Goal: Use online tool/utility: Use online tool/utility

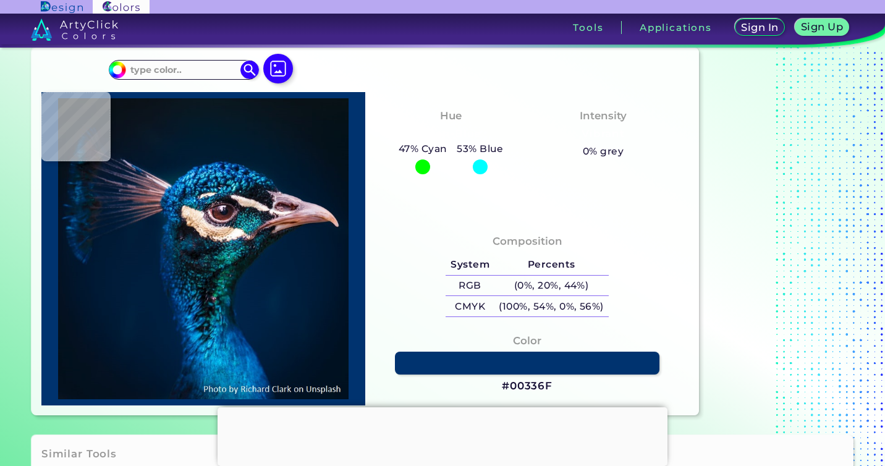
scroll to position [46, 0]
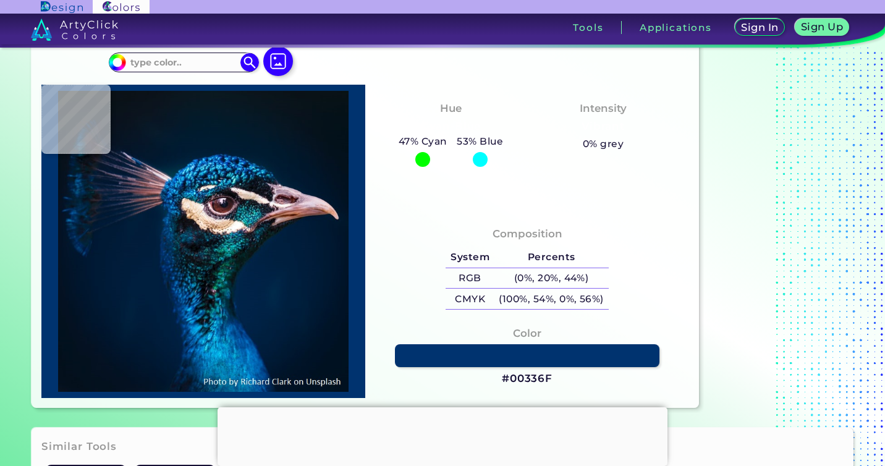
click at [422, 163] on div at bounding box center [423, 159] width 15 height 15
click at [482, 159] on div at bounding box center [480, 159] width 15 height 15
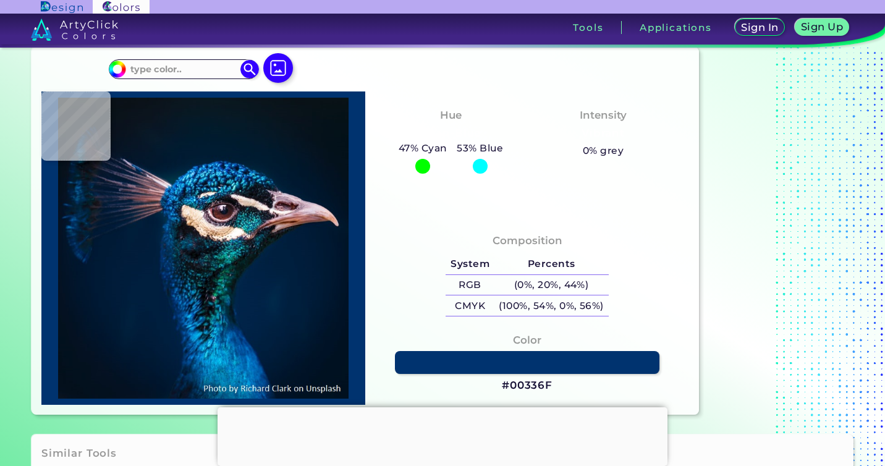
scroll to position [20, 0]
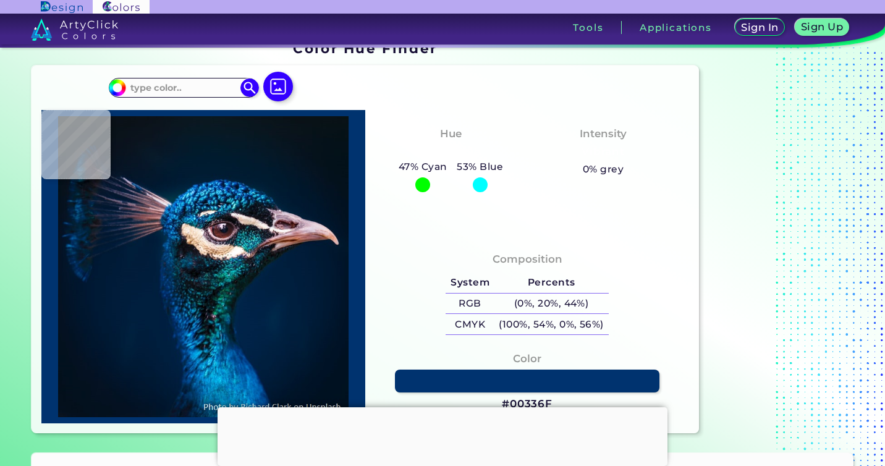
type input "#031221"
type input "#011c31"
type input "#011C31"
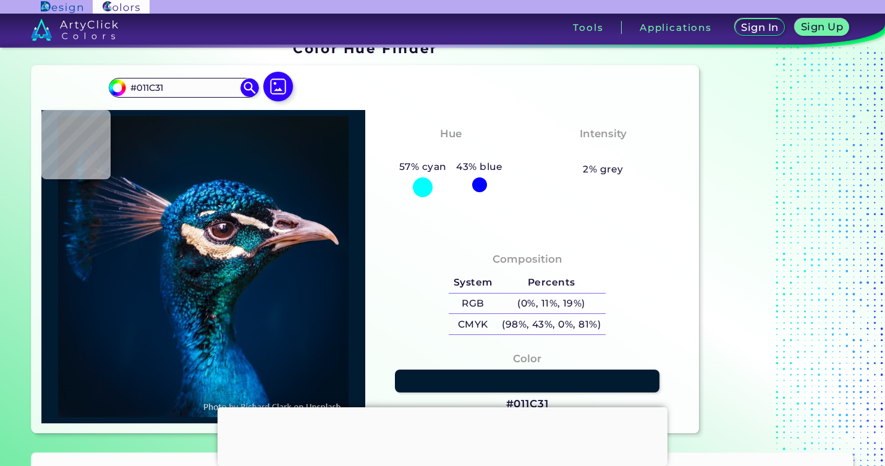
type input "#011b2c"
type input "#011B2C"
type input "#021c2d"
type input "#021C2D"
type input "#011b2c"
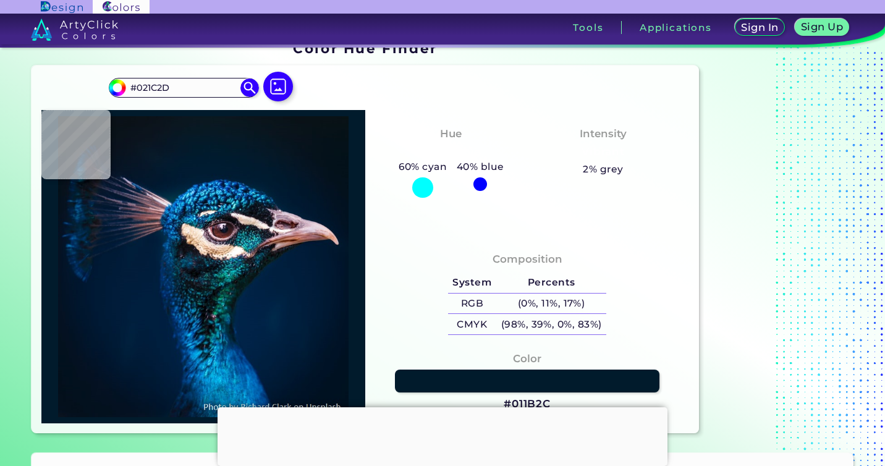
type input "#011B2C"
type input "#001b2e"
type input "#001B2E"
type input "#001b2d"
type input "#001B2D"
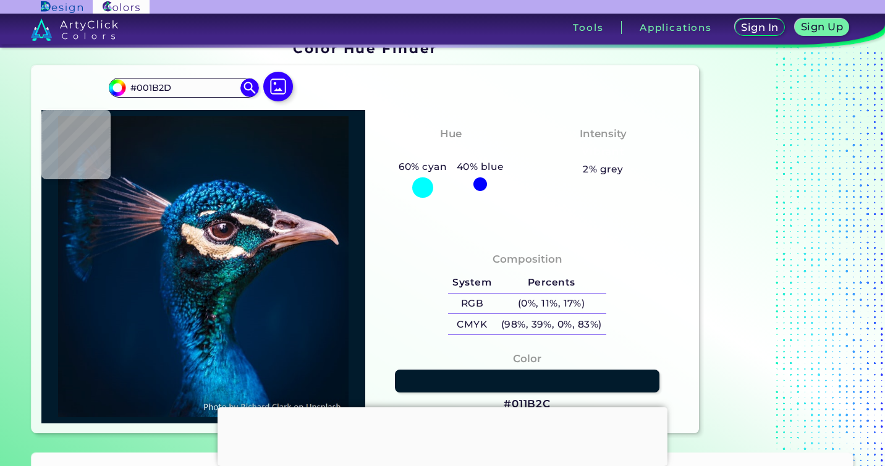
type input "#001b2e"
type input "#001B2E"
type input "#011a2e"
type input "#011A2E"
type input "#00192d"
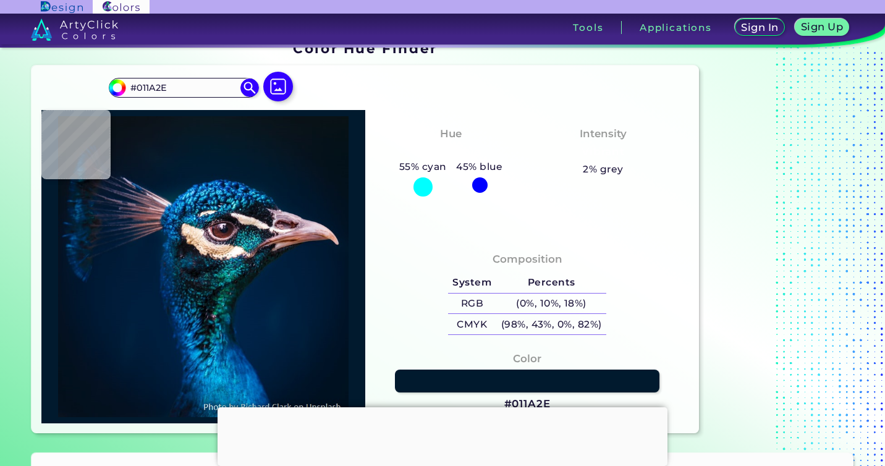
type input "#00192D"
type input "#01172c"
type input "#01172C"
type input "#031627"
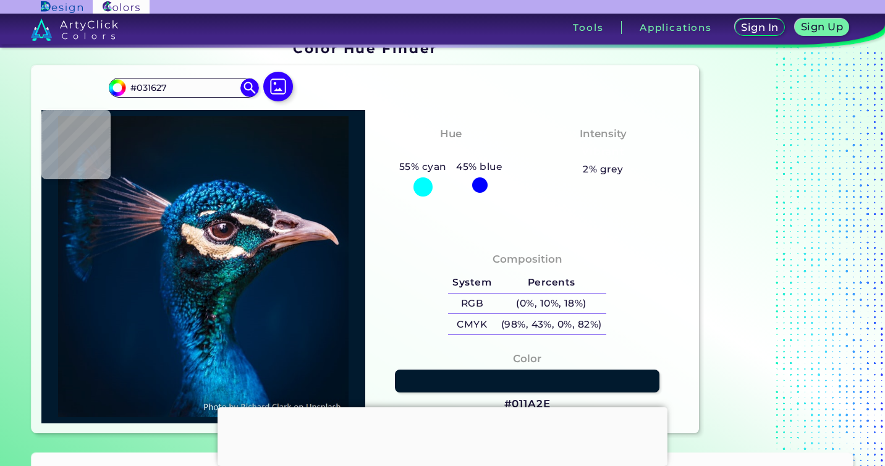
type input "#03111e"
type input "#03111E"
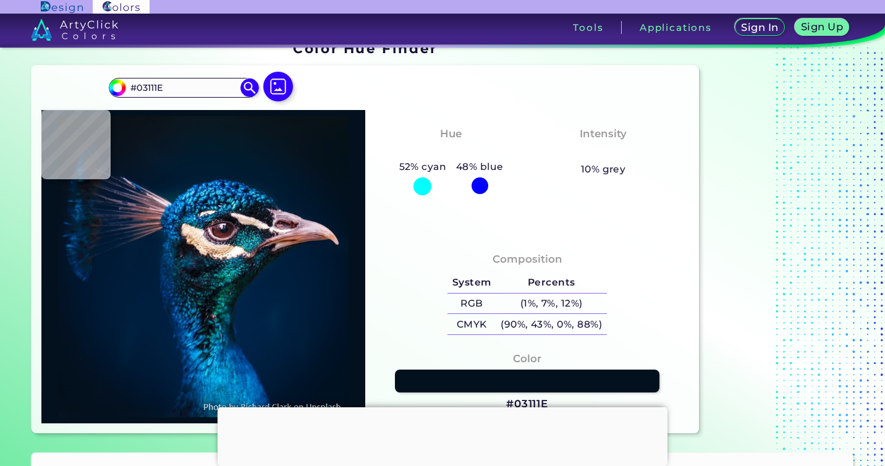
type input "#000000"
type input "#021325"
type input "#011327"
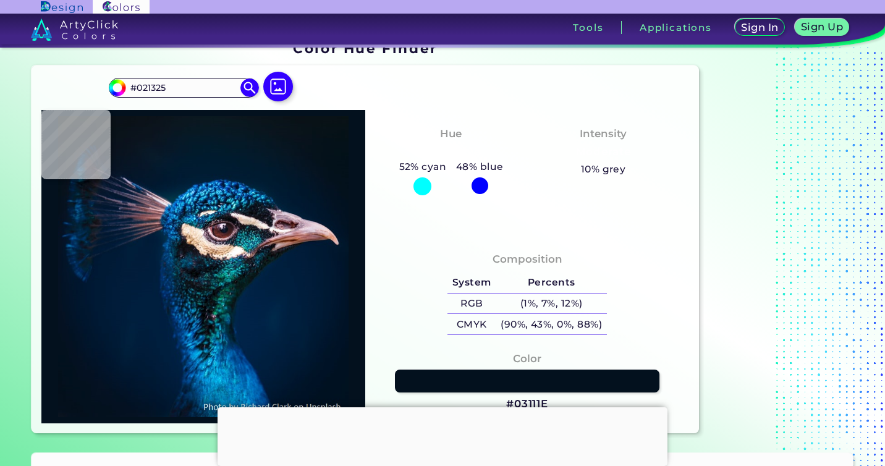
type input "#011327"
type input "#011427"
type input "#001528"
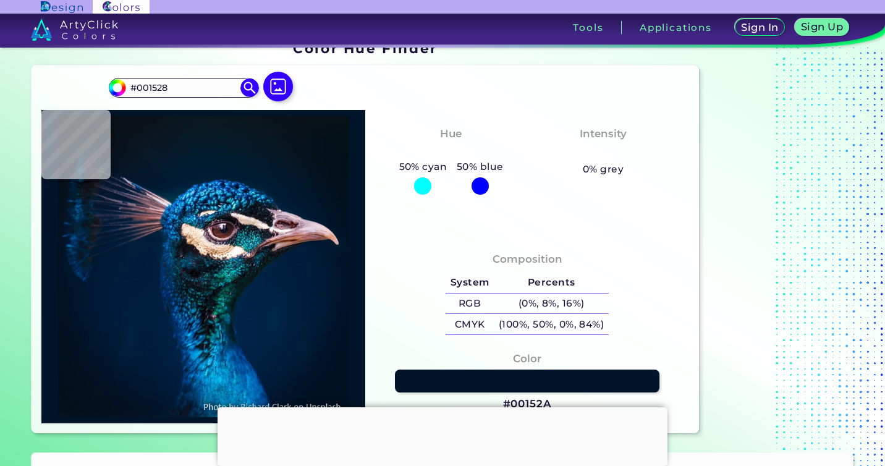
type input "#00152a"
type input "#00152A"
type input "#001528"
type input "#021428"
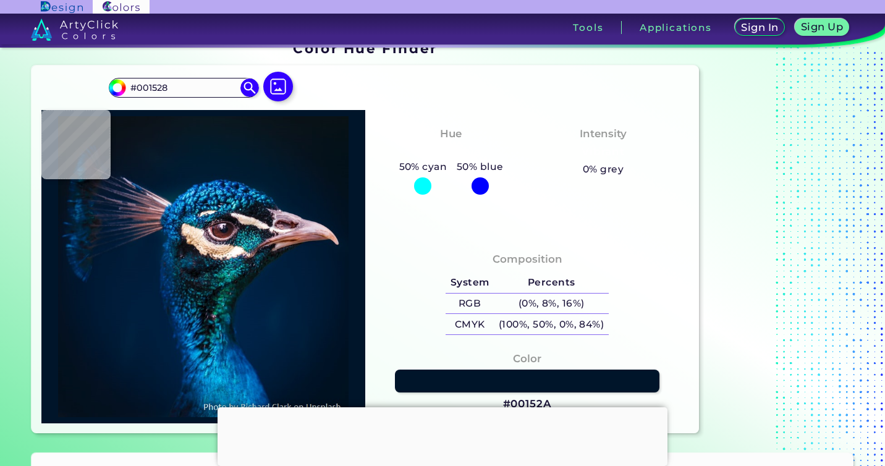
type input "#021428"
type input "#011425"
type input "#021222"
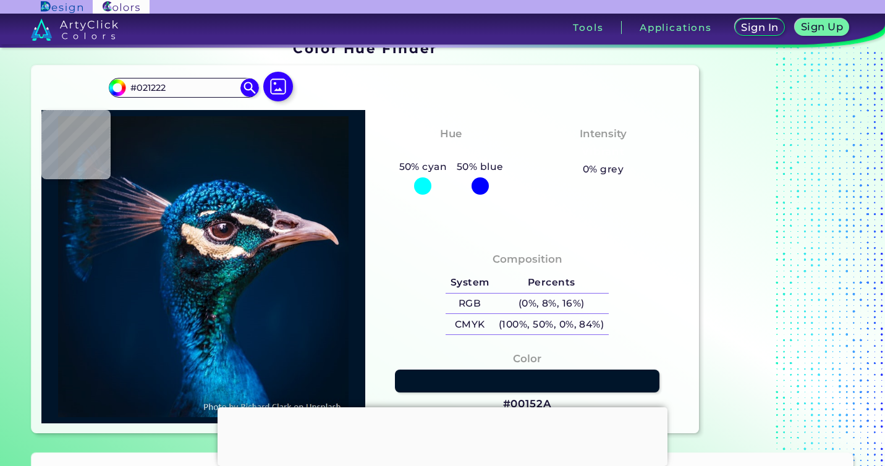
type input "#021221"
type input "#041121"
type input "#02121f"
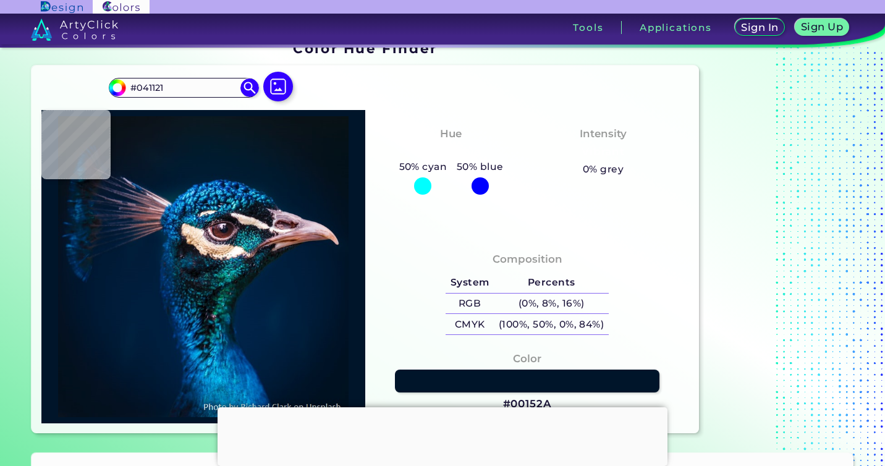
type input "#02121F"
type input "#04121f"
type input "#04121F"
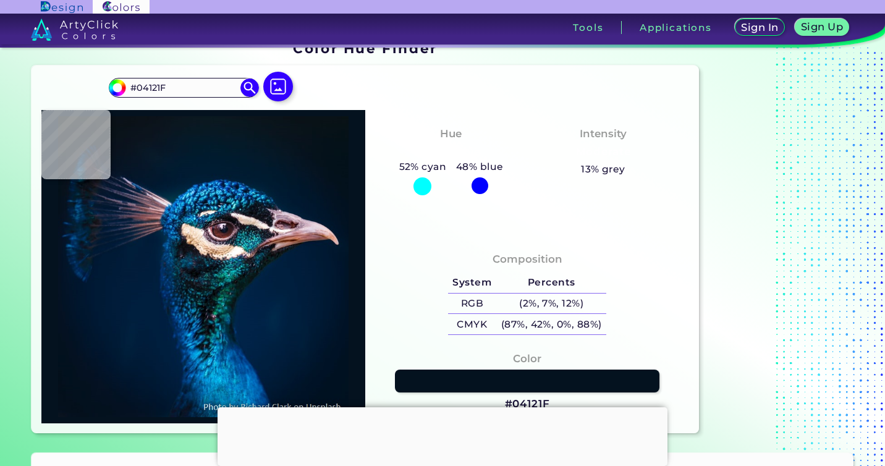
type input "#021220"
type input "#021221"
type input "#021222"
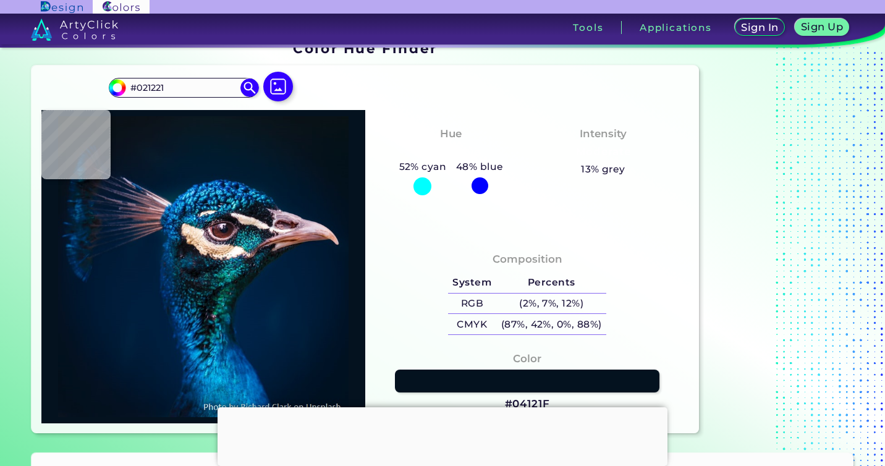
type input "#021222"
type input "#011224"
type input "#011428"
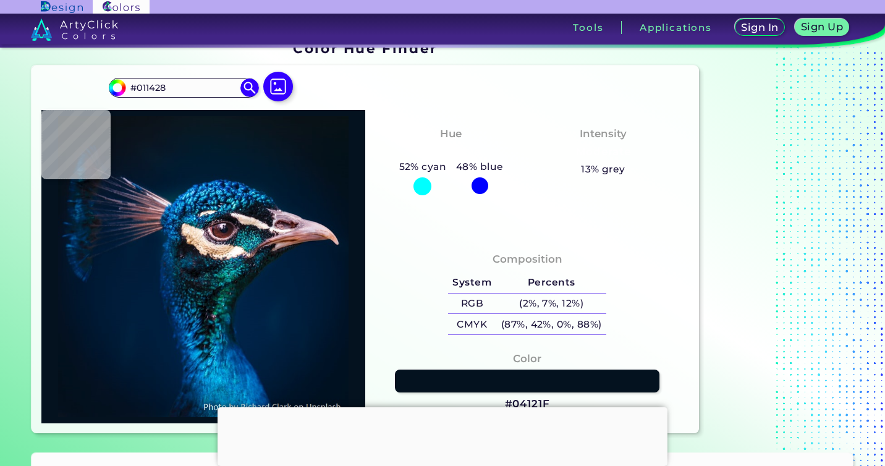
type input "#00162b"
type input "#00162B"
type input "#00182e"
type input "#00182E"
type input "#011931"
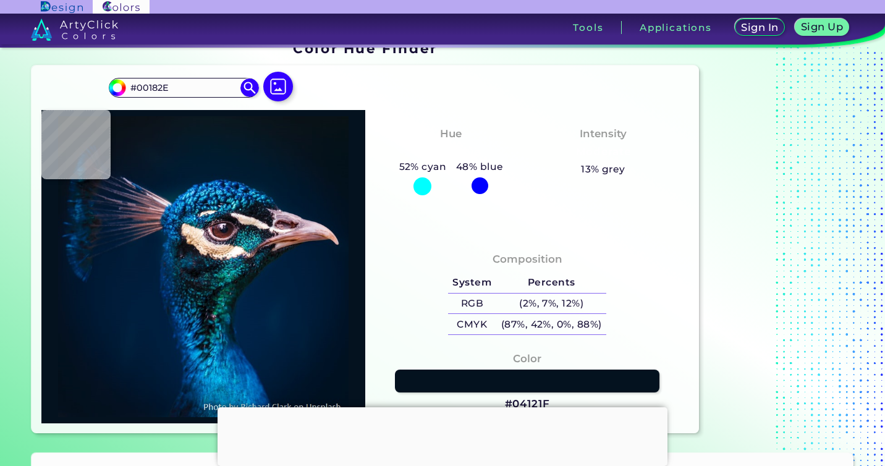
type input "#011931"
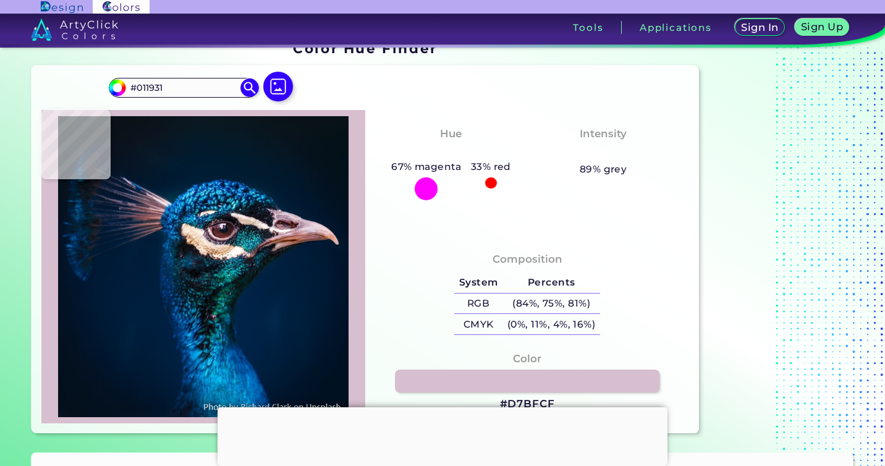
type input "#d7bfcf"
type input "#D7BFCF"
type input "#a08699"
type input "#A08699"
type input "#c29ca8"
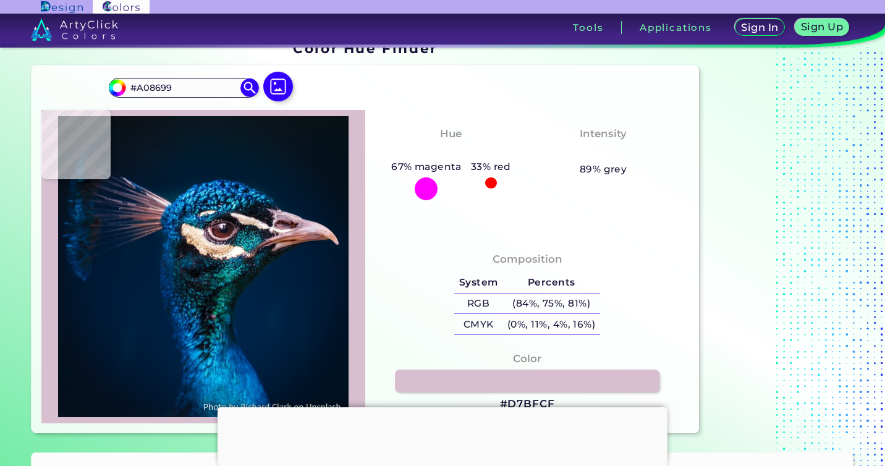
type input "#C29CA8"
type input "#b28c9b"
type input "#B28C9B"
type input "#c7a6b5"
type input "#C7A6B5"
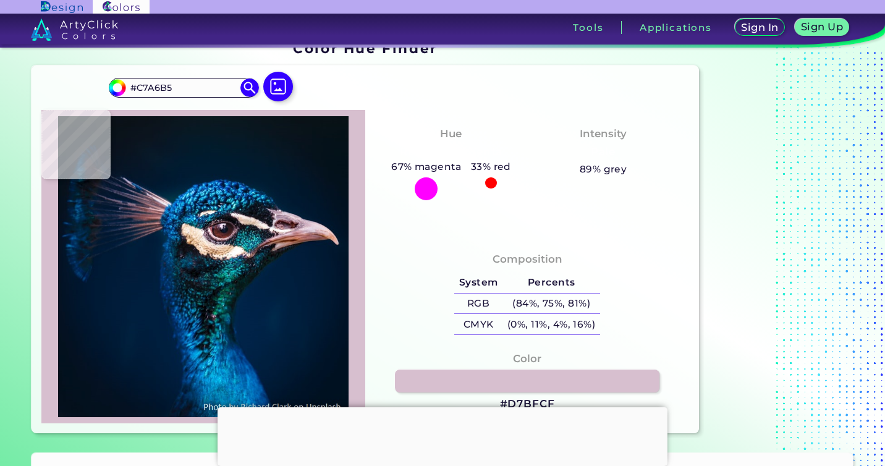
type input "#ccb0bb"
type input "#CCB0BB"
type input "#d1afbd"
type input "#D1AFBD"
type input "#d9b8c7"
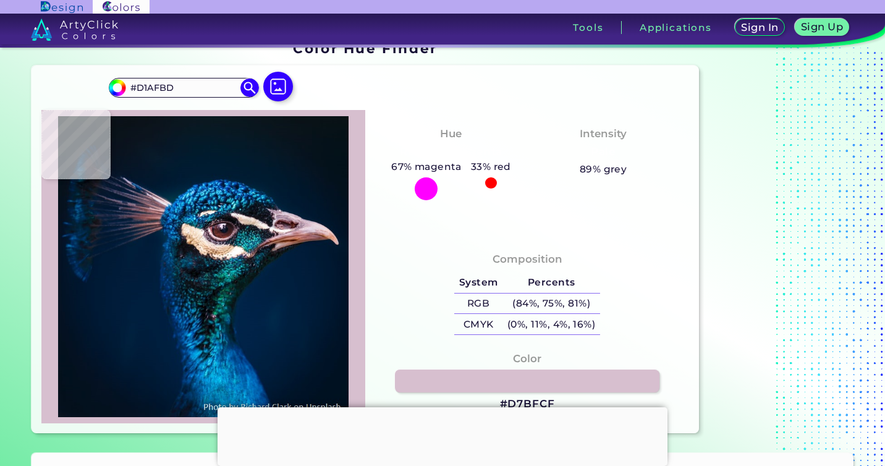
type input "#D9B8C7"
type input "#c8a9b9"
type input "#C8A9B9"
type input "#5e424e"
type input "#5E424E"
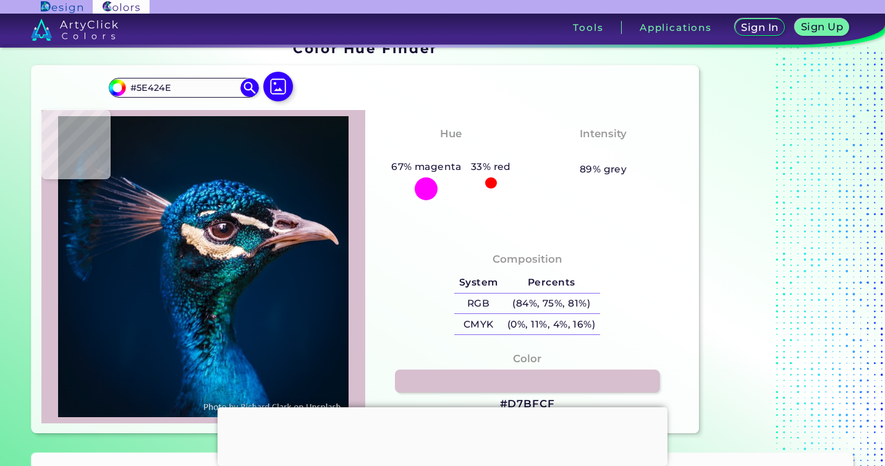
type input "#bd8689"
type input "#BD8689"
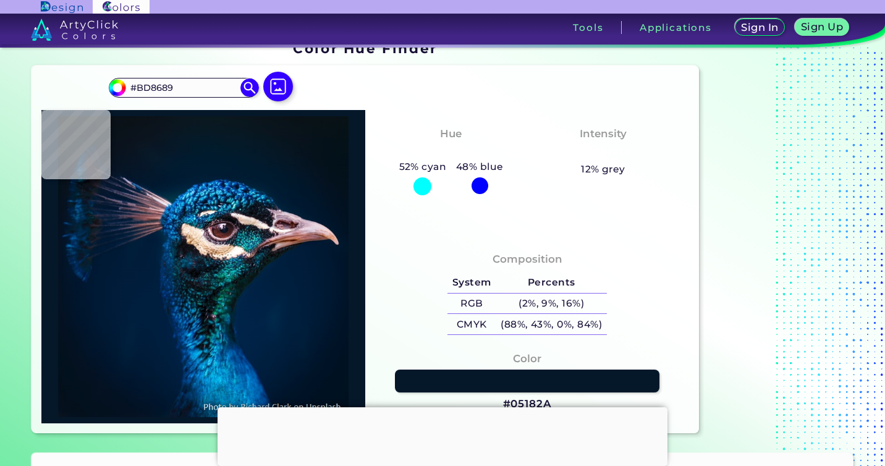
type input "#05182a"
type input "#05182A"
type input "#000000"
type input "#001427"
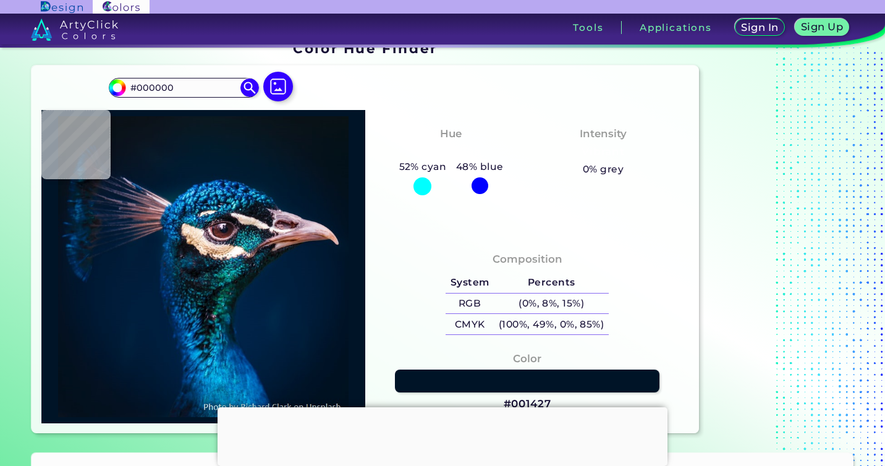
type input "#001427"
type input "#001429"
type input "#00152a"
type input "#00152A"
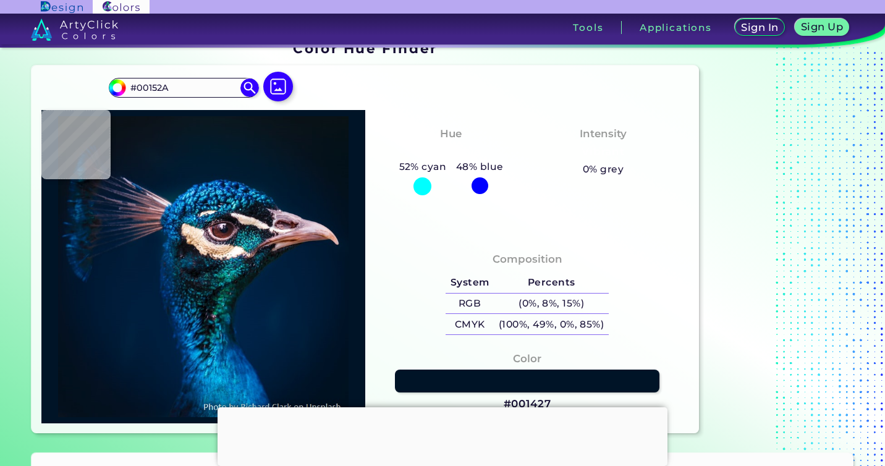
type input "#00162d"
type input "#00162D"
type input "#00172f"
type input "#00172F"
type input "#001832"
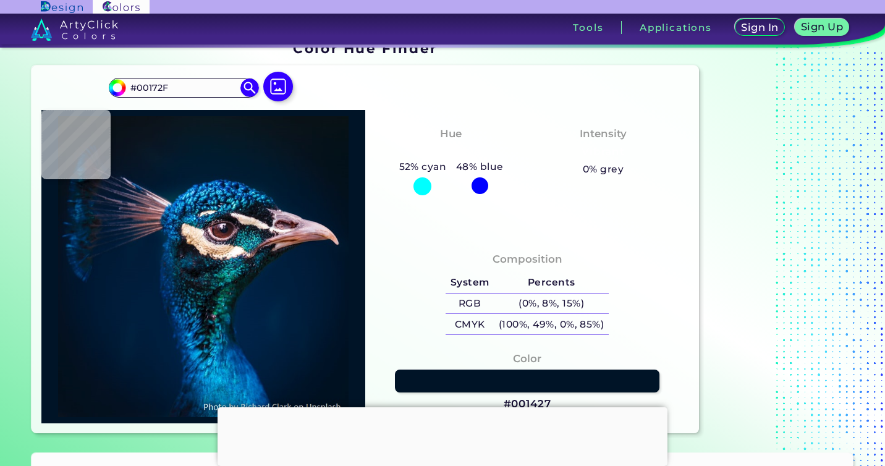
type input "#001832"
type input "#001a33"
type input "#001A33"
type input "#001b38"
type input "#001B38"
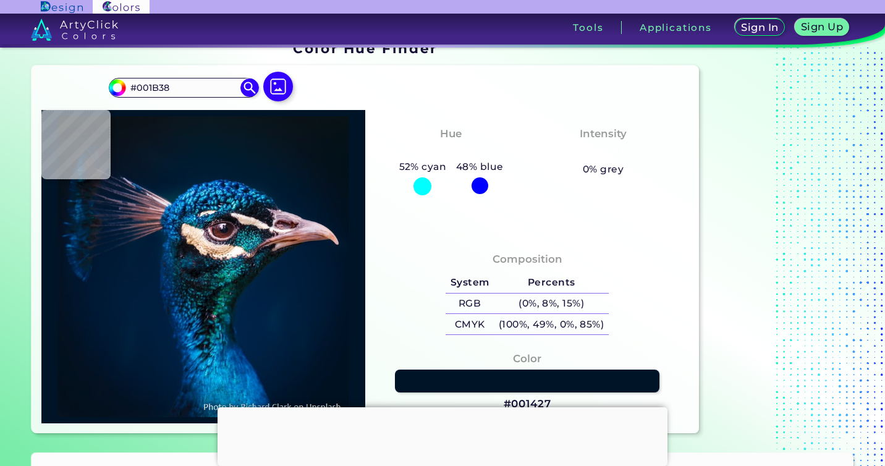
type input "#001c3a"
type input "#001C3A"
type input "#001d3c"
type input "#001D3C"
type input "#001f3e"
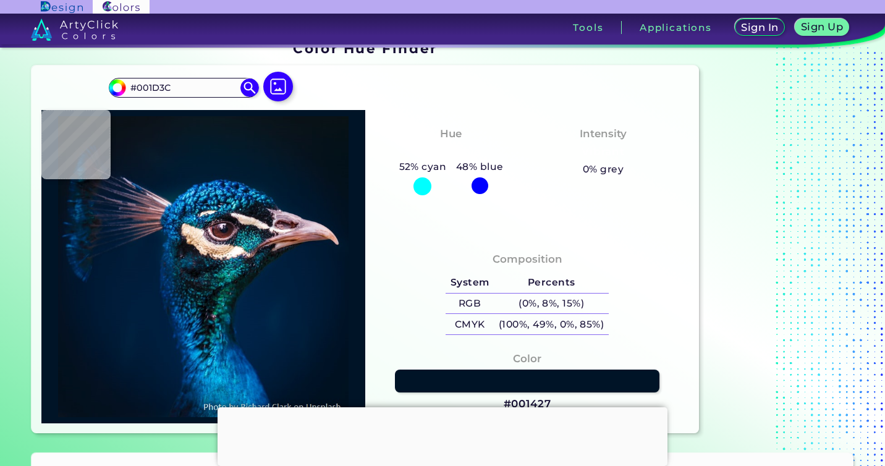
type input "#001F3E"
type input "#011f41"
type input "#011F41"
type input "#00233f"
type input "#00233F"
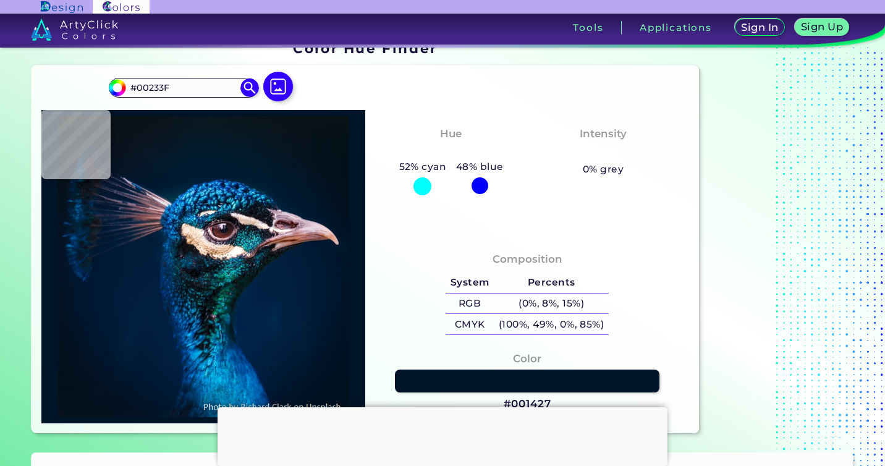
type input "#021f23"
type input "#021F23"
type input "#0a3a44"
type input "#0A3A44"
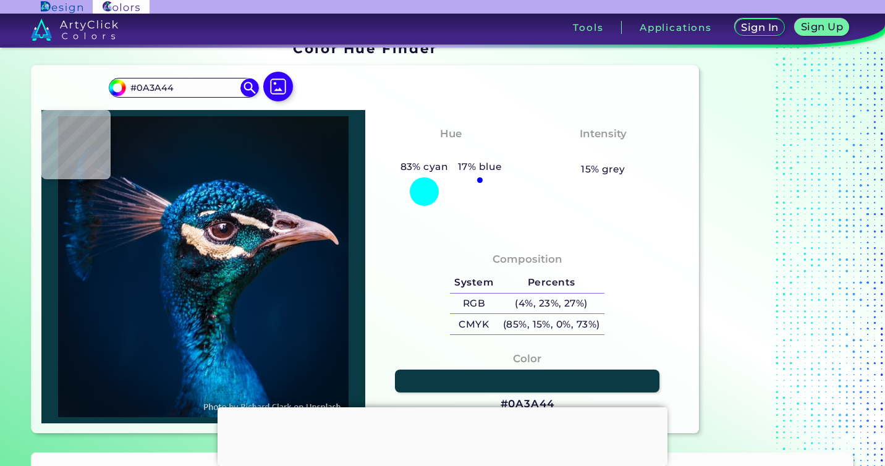
type input "#02465e"
type input "#02465E"
type input "#074c7e"
type input "#074C7E"
type input "#f9f2ec"
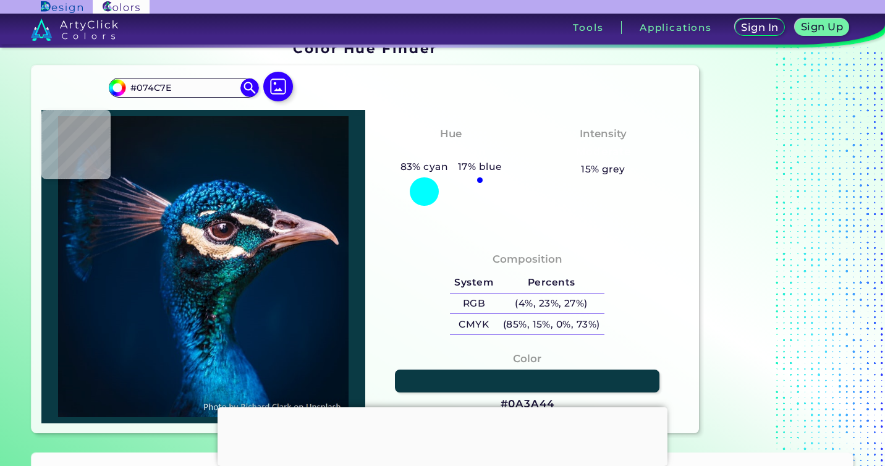
type input "#F9F2EC"
type input "#ba906d"
type input "#BA906D"
type input "#1b2c3a"
type input "#1B2C3A"
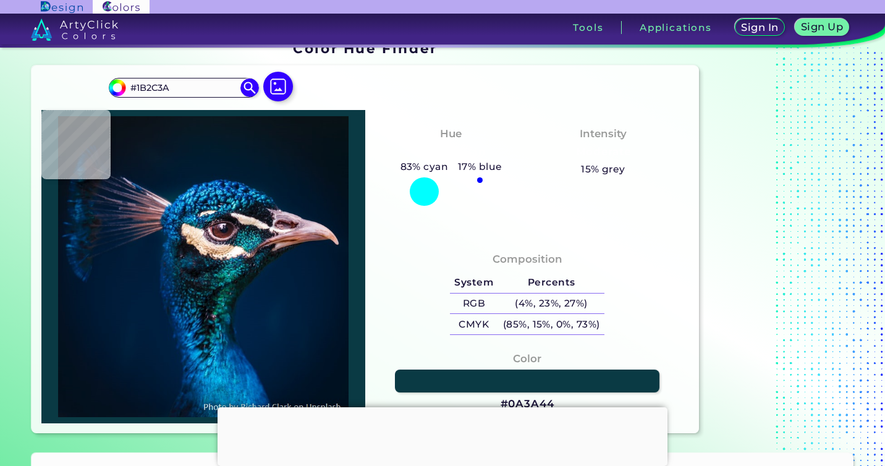
type input "#4f221d"
type input "#4F221D"
type input "#201517"
type input "#030308"
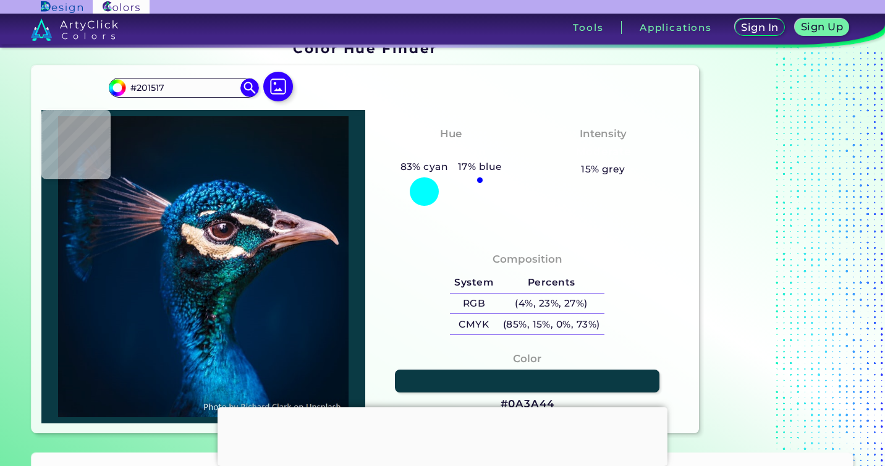
type input "#030308"
type input "#0b1013"
type input "#0B1013"
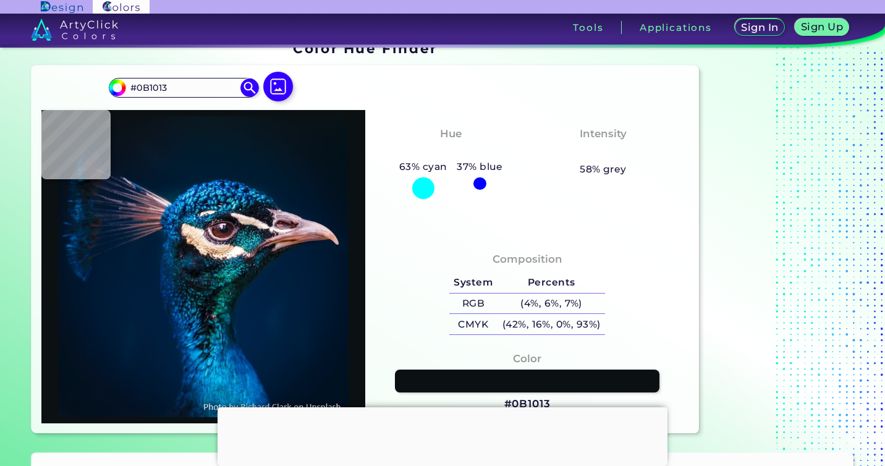
type input "#090e11"
type input "#090E11"
type input "#362730"
type input "#372e42"
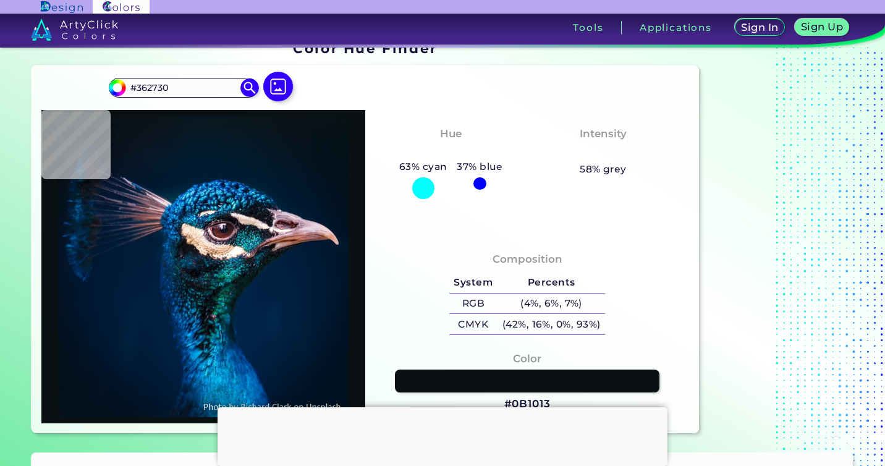
type input "#372E42"
type input "#4a2125"
type input "#4A2125"
type input "#826778"
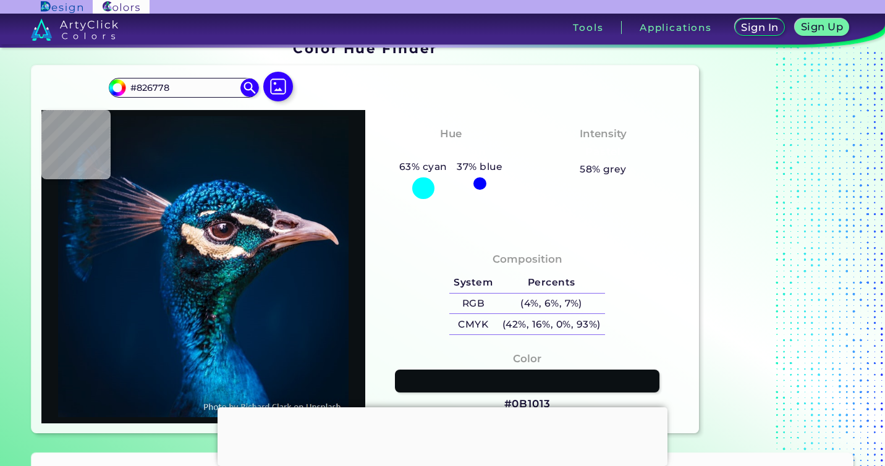
type input "#e8d4c0"
type input "#E8D4C0"
type input "#f3c9ad"
type input "#F3C9AD"
type input "#cb9f75"
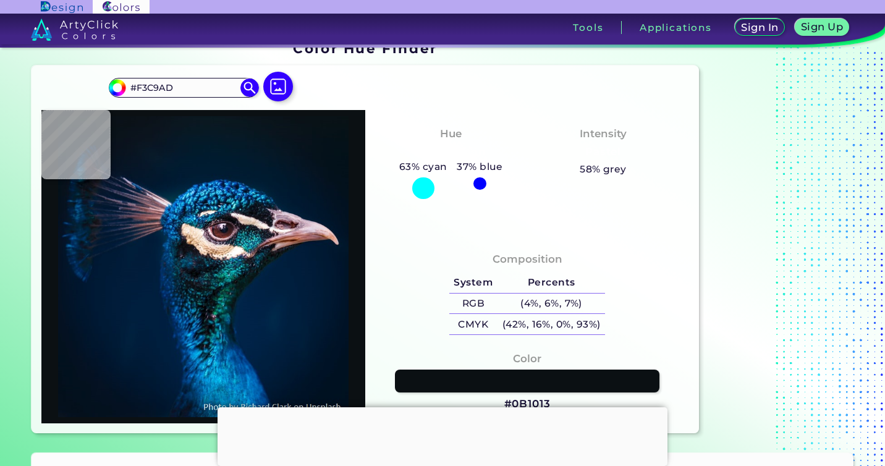
type input "#CB9F75"
type input "#121518"
type input "#130e12"
type input "#130E12"
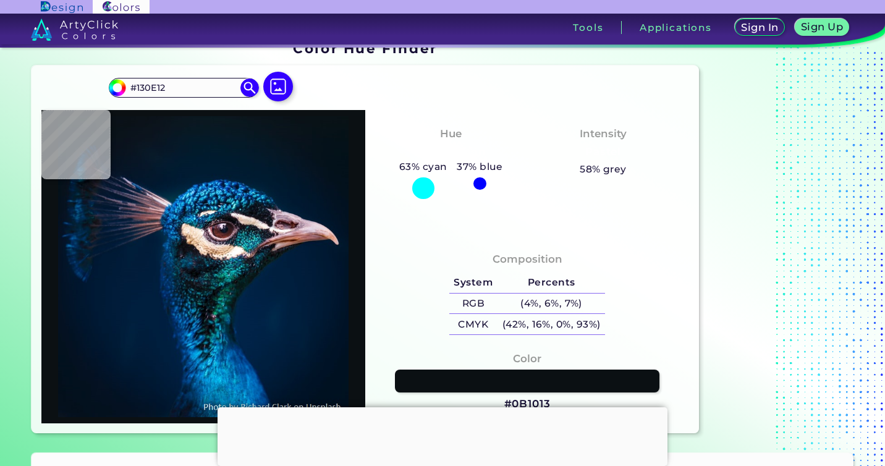
type input "#0b111b"
type input "#0B111B"
type input "#0d0d12"
type input "#0D0D12"
type input "#0f0f14"
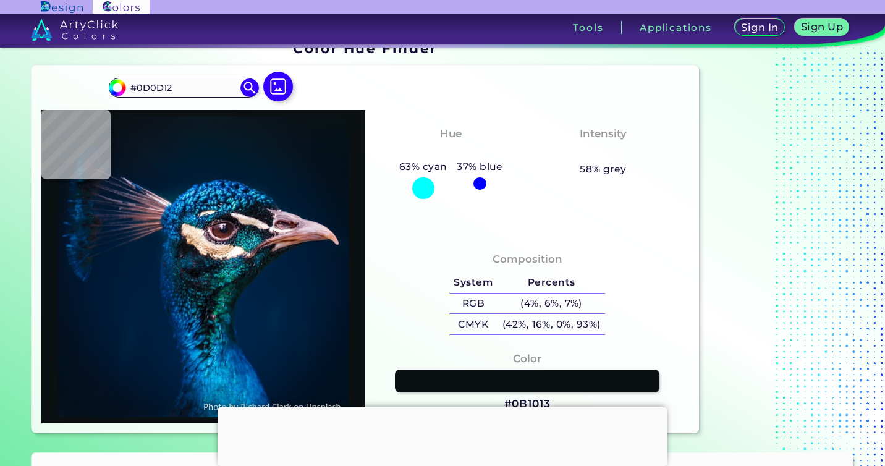
type input "#0F0F14"
type input "#110e13"
type input "#110E13"
type input "#95755e"
type input "#95755E"
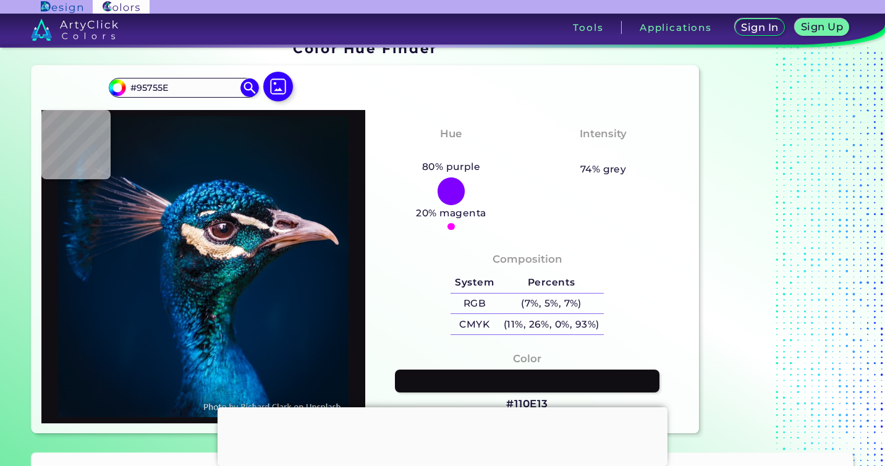
type input "#f7d9ba"
type input "#F7D9BA"
type input "#ece3e1"
type input "#ECE3E1"
type input "#f7d8e6"
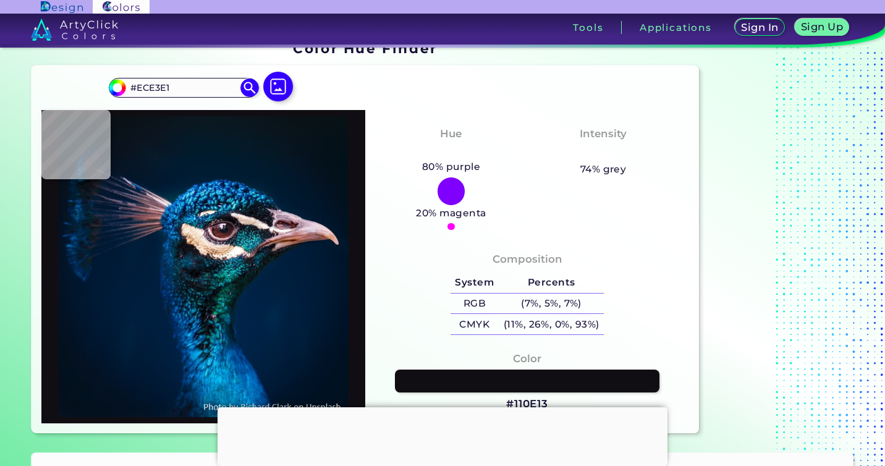
type input "#F7D8E6"
type input "#5a2c2c"
type input "#5A2C2C"
type input "#372029"
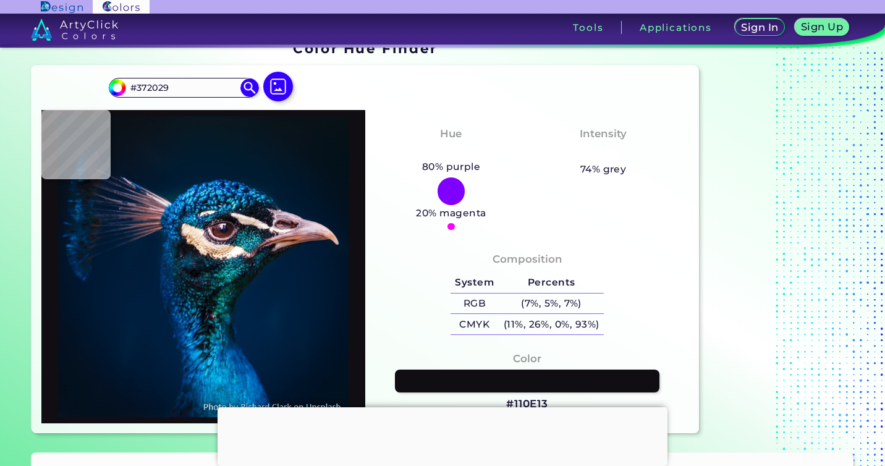
type input "#482726"
type input "#a27a7f"
type input "#A27A7F"
type input "#5f3b4e"
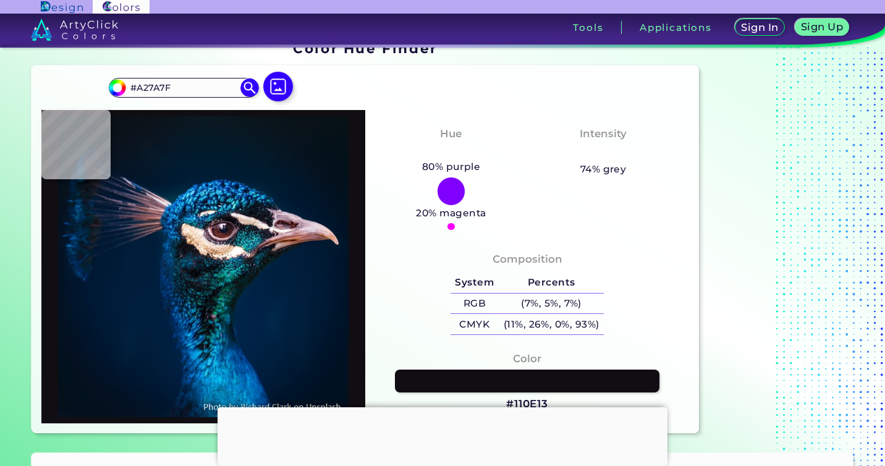
type input "#5F3B4E"
type input "#826a7a"
type input "#826A7A"
type input "#806f7a"
type input "#806F7A"
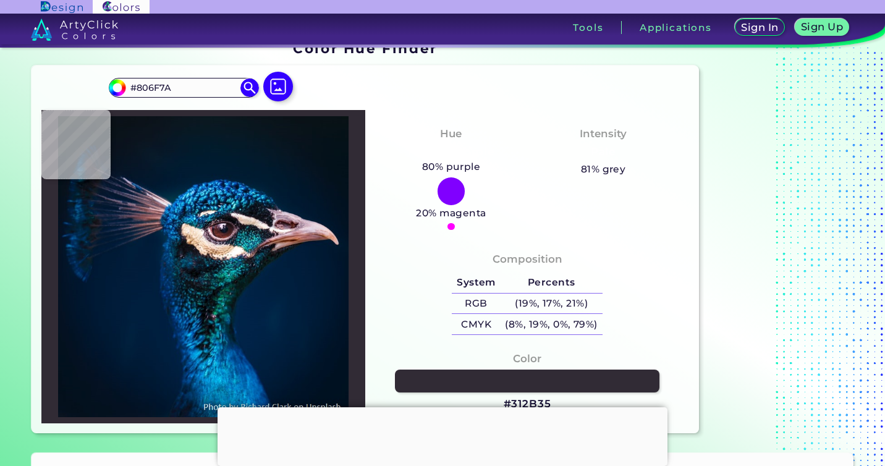
type input "#312b35"
type input "#312B35"
type input "#1c2c37"
type input "#1C2C37"
type input "#082b3e"
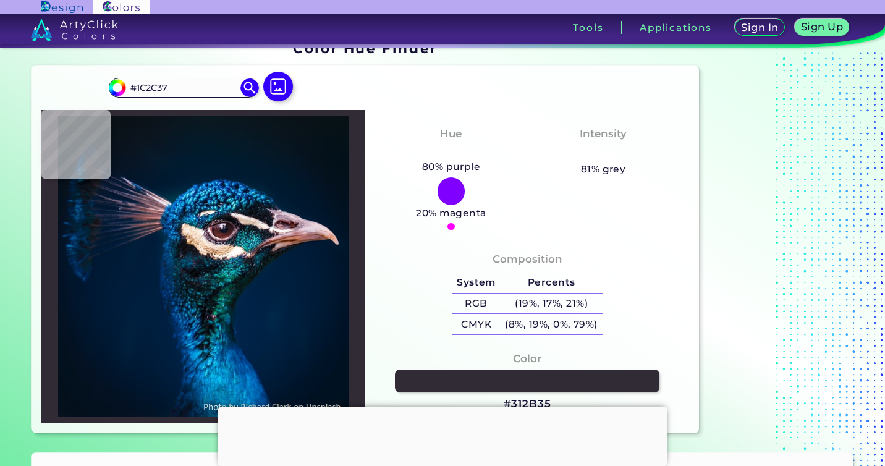
type input "#082B3E"
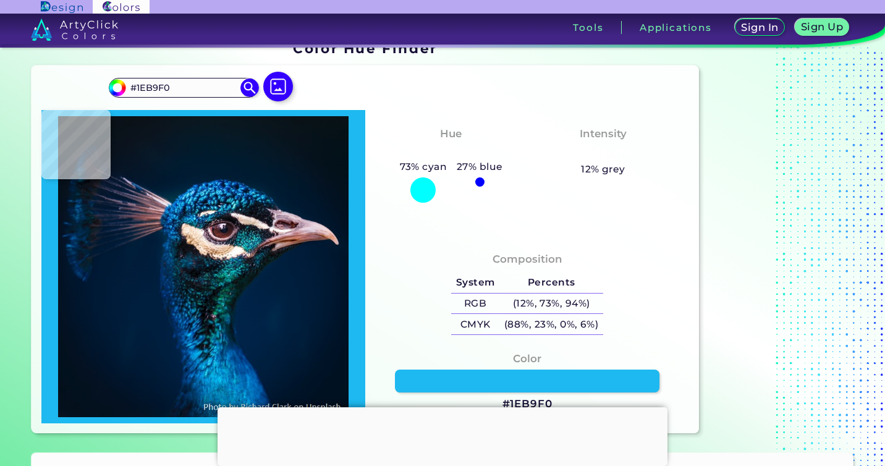
click at [190, 334] on img at bounding box center [204, 267] width 312 height 302
click at [190, 335] on img at bounding box center [204, 267] width 312 height 302
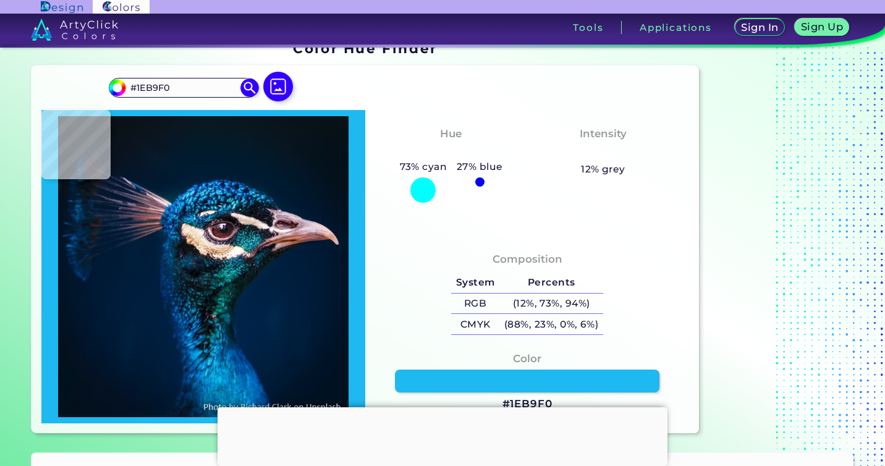
click at [190, 335] on img at bounding box center [204, 267] width 312 height 302
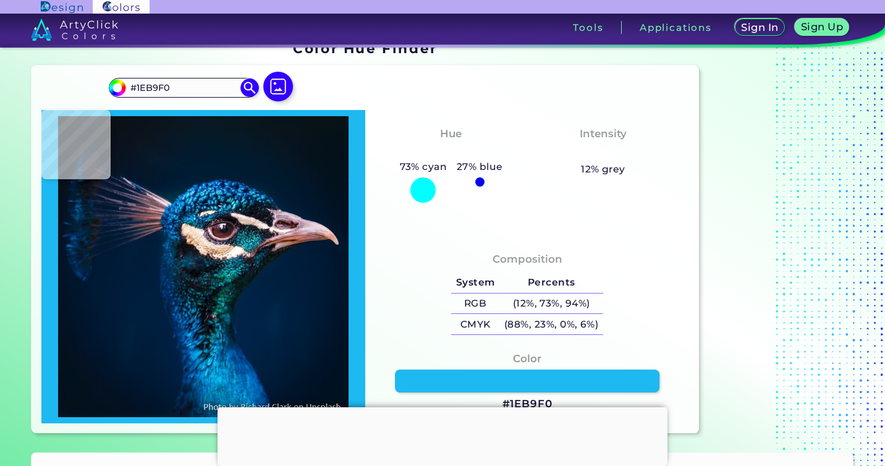
click at [190, 335] on img at bounding box center [204, 267] width 312 height 302
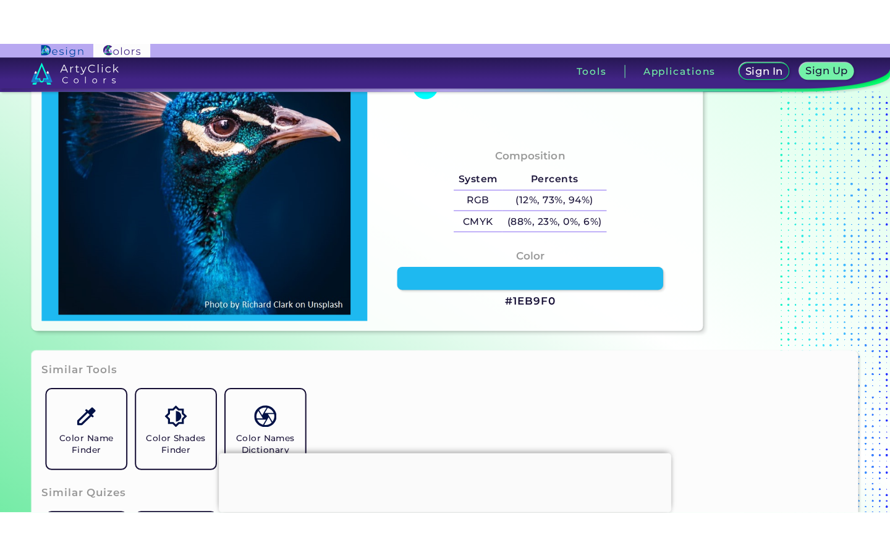
scroll to position [170, 0]
